Goal: Task Accomplishment & Management: Use online tool/utility

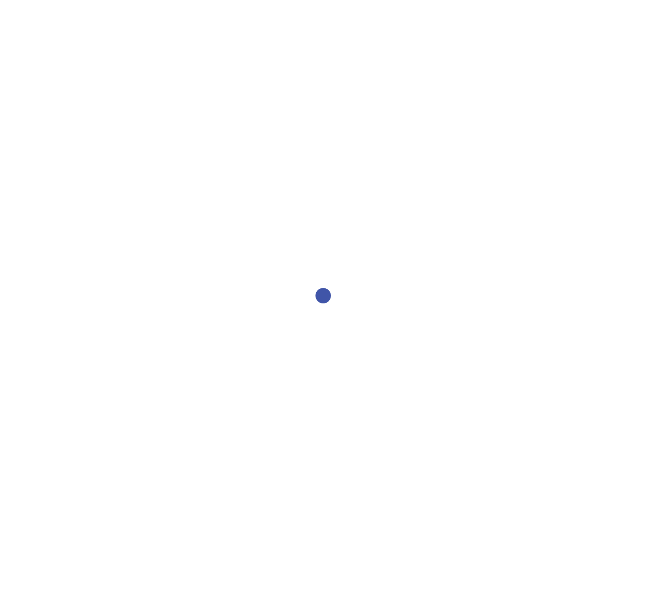
select select "986fdc3e-2246-4ffd-9cb8-78666de4ebed"
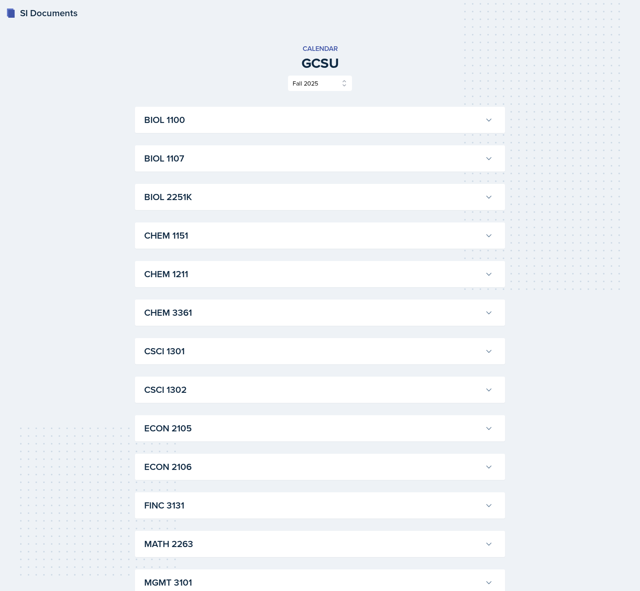
click at [486, 117] on icon at bounding box center [489, 120] width 8 height 8
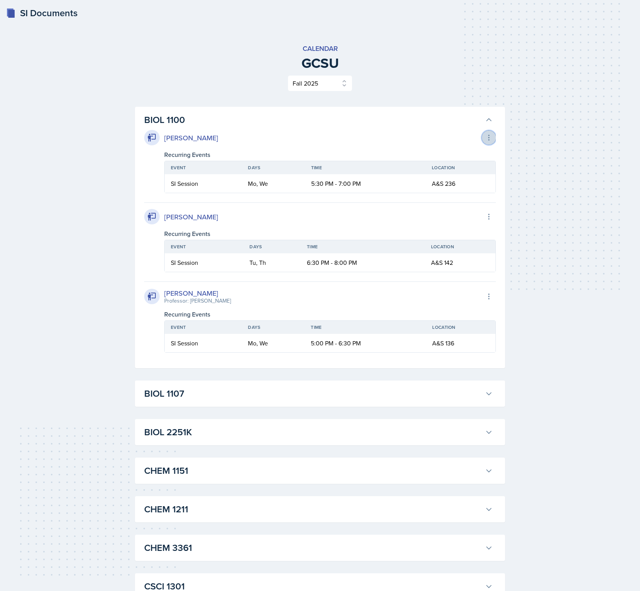
click at [485, 141] on button at bounding box center [489, 138] width 14 height 14
click at [471, 152] on div "Export to Google Calendar" at bounding box center [446, 153] width 93 height 15
click at [492, 135] on icon at bounding box center [489, 138] width 8 height 8
click at [479, 151] on div "Export to Google Calendar" at bounding box center [446, 153] width 93 height 15
